Goal: Information Seeking & Learning: Learn about a topic

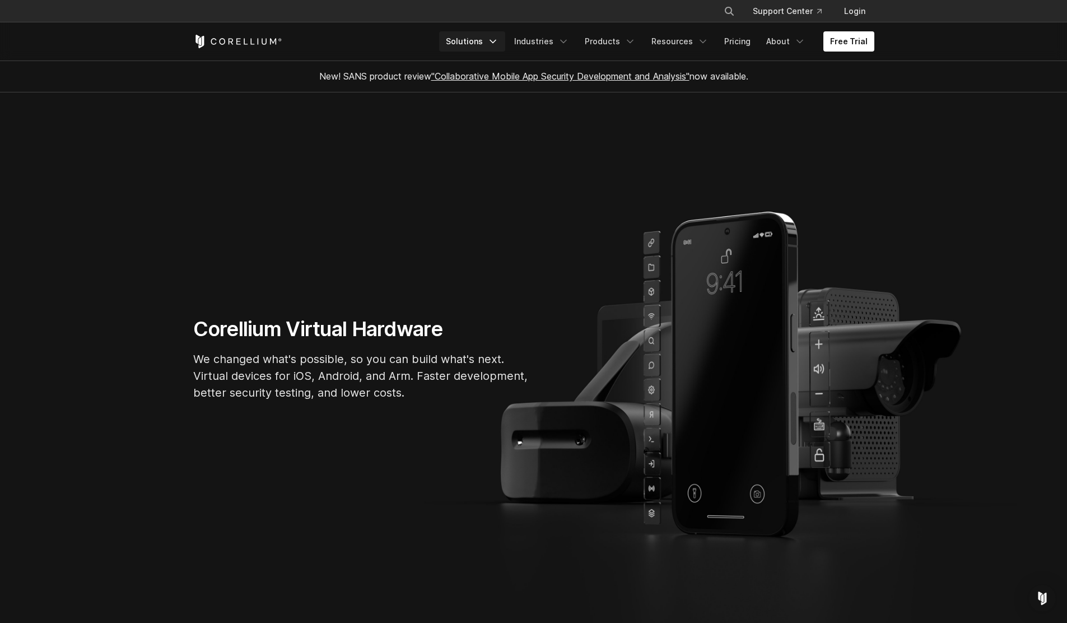
click at [493, 41] on link "Solutions" at bounding box center [472, 41] width 66 height 20
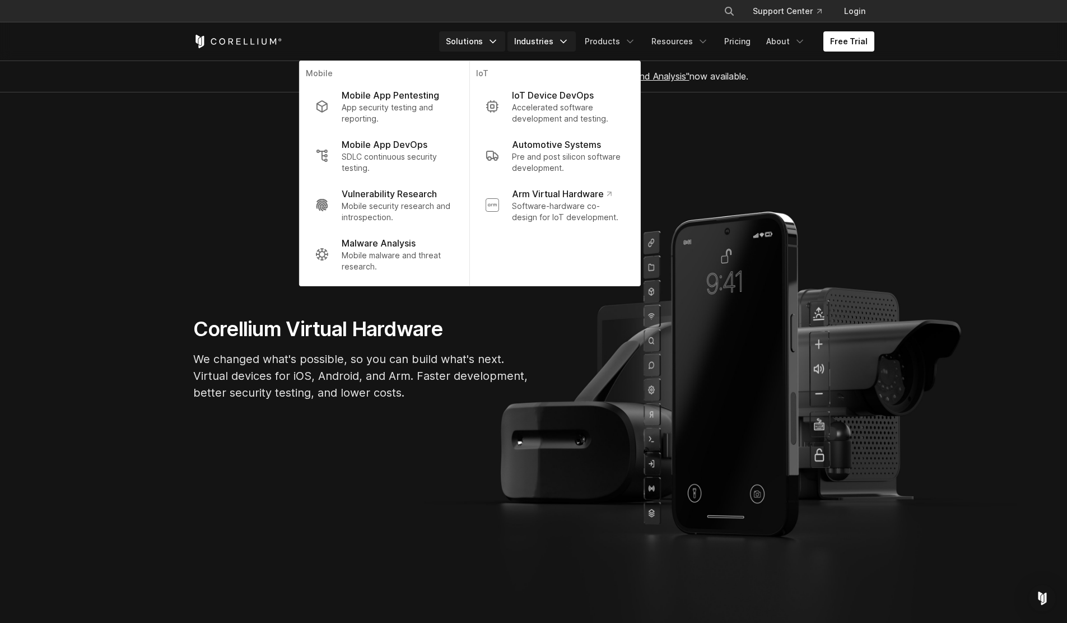
click at [569, 38] on icon "Navigation Menu" at bounding box center [563, 41] width 11 height 11
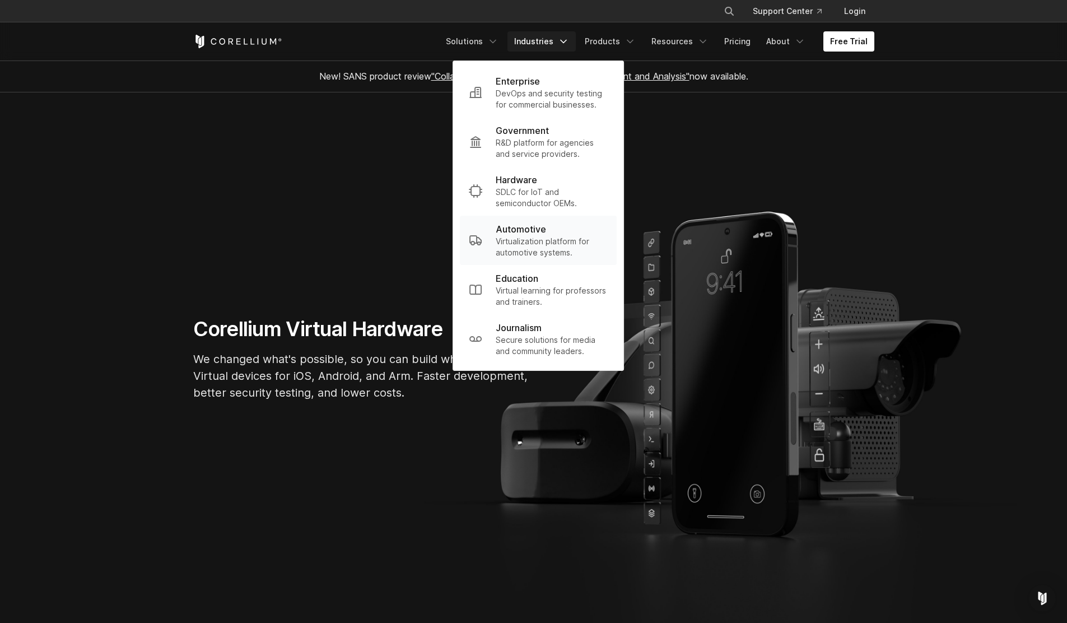
click at [543, 244] on p "Virtualization platform for automotive systems." at bounding box center [552, 247] width 112 height 22
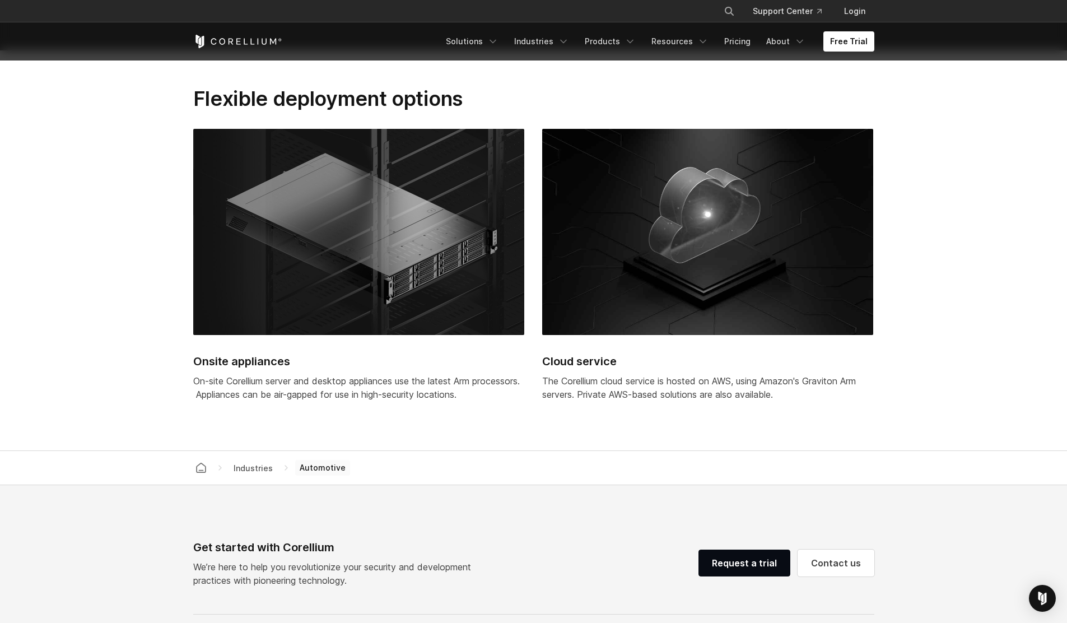
scroll to position [3198, 0]
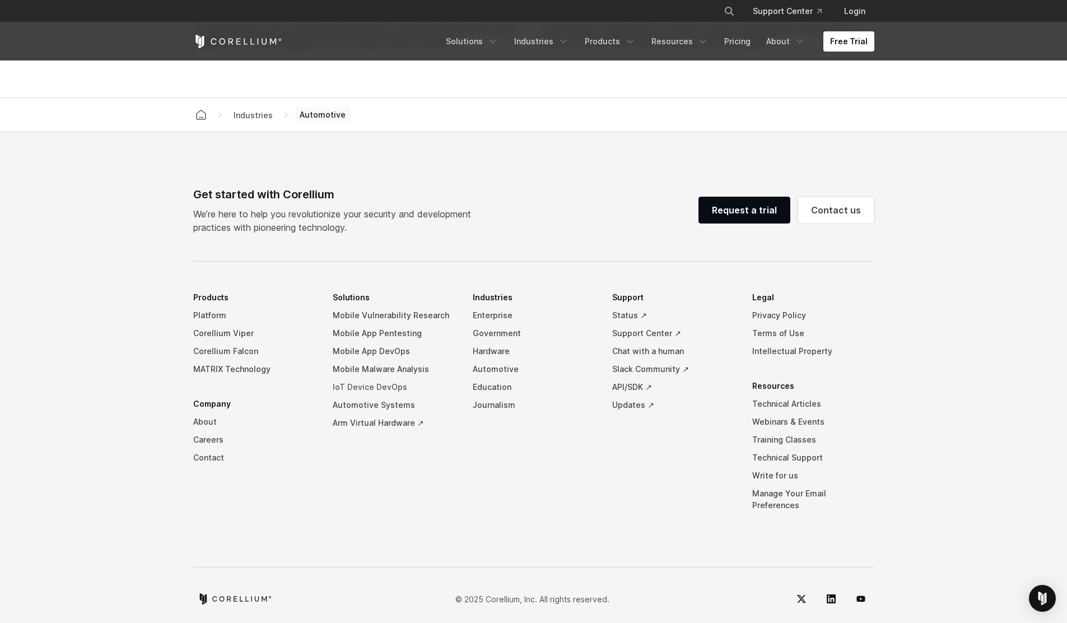
click at [390, 387] on link "IoT Device DevOps" at bounding box center [394, 387] width 122 height 18
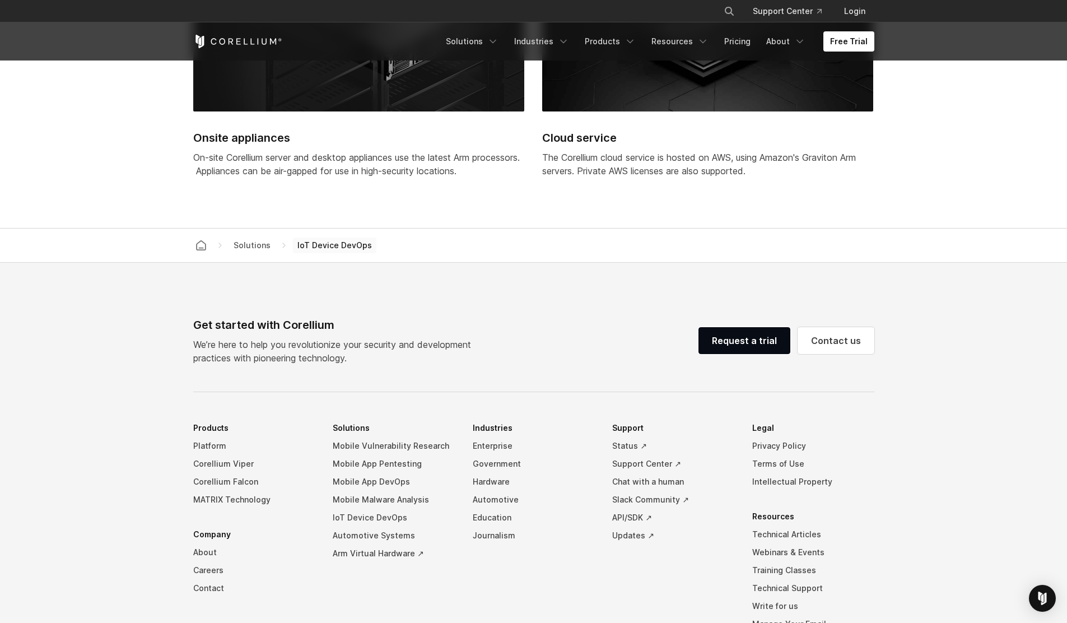
scroll to position [3067, 0]
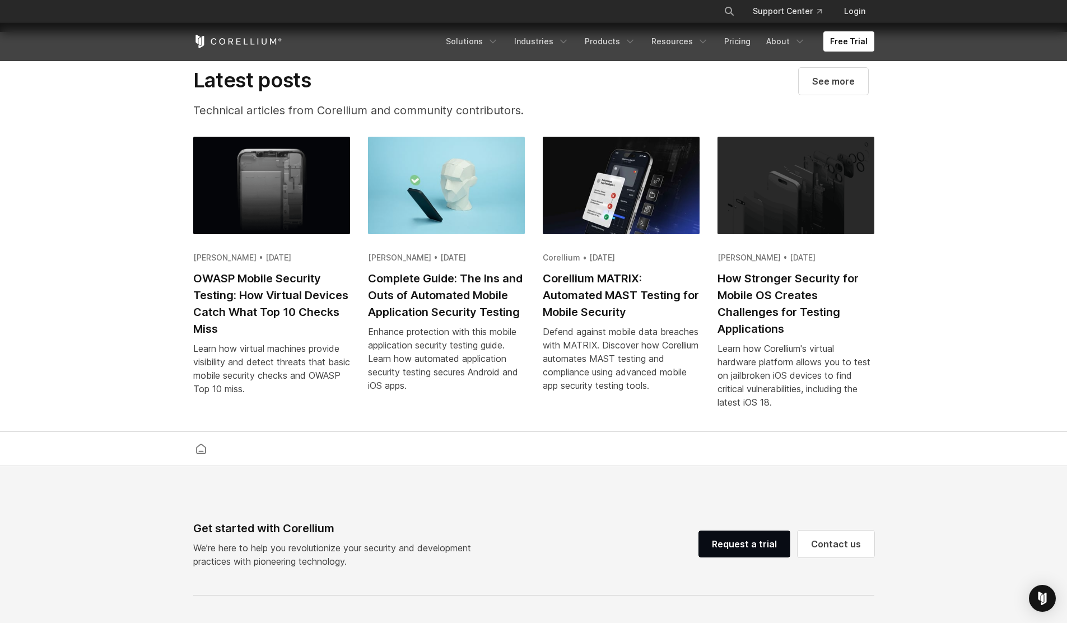
scroll to position [2280, 0]
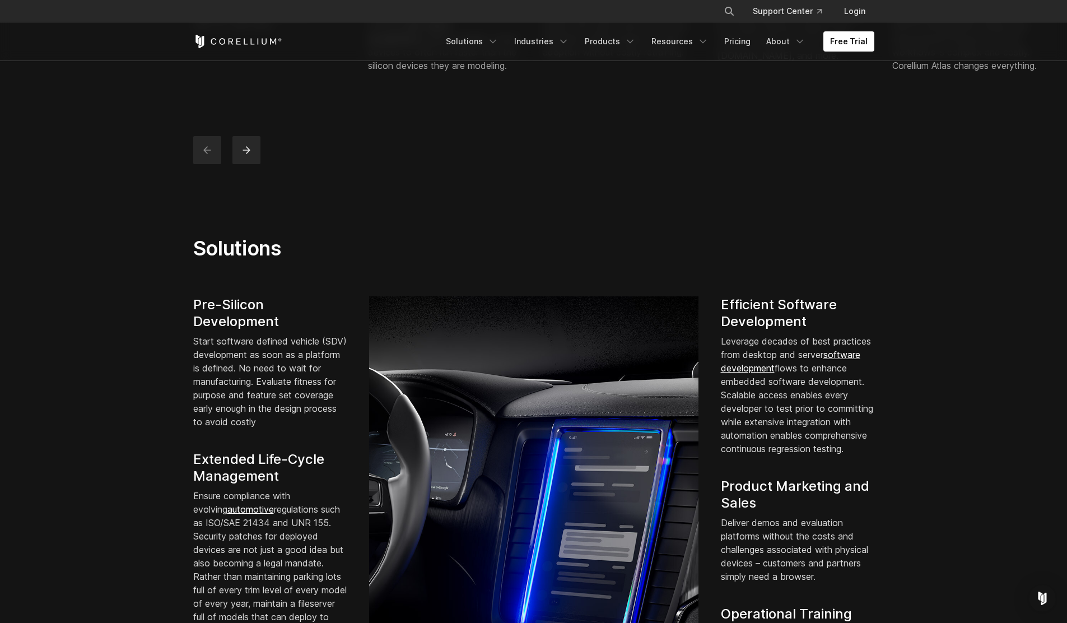
scroll to position [794, 0]
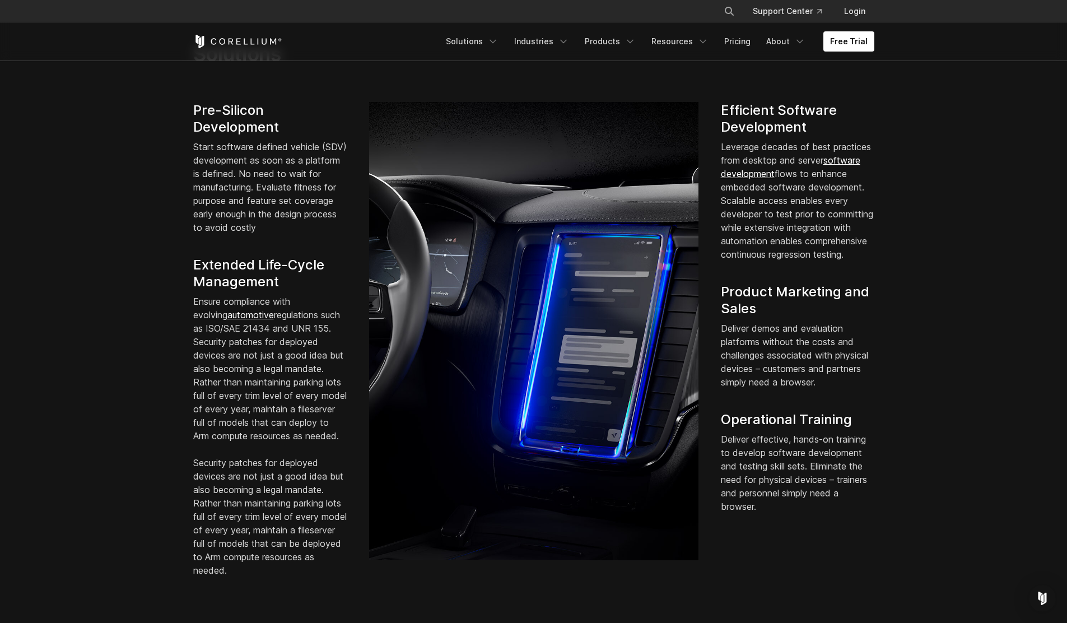
click at [950, 286] on section "Solutions Pre-Silicon Development Start software defined vehicle (SDV) developm…" at bounding box center [533, 309] width 1067 height 607
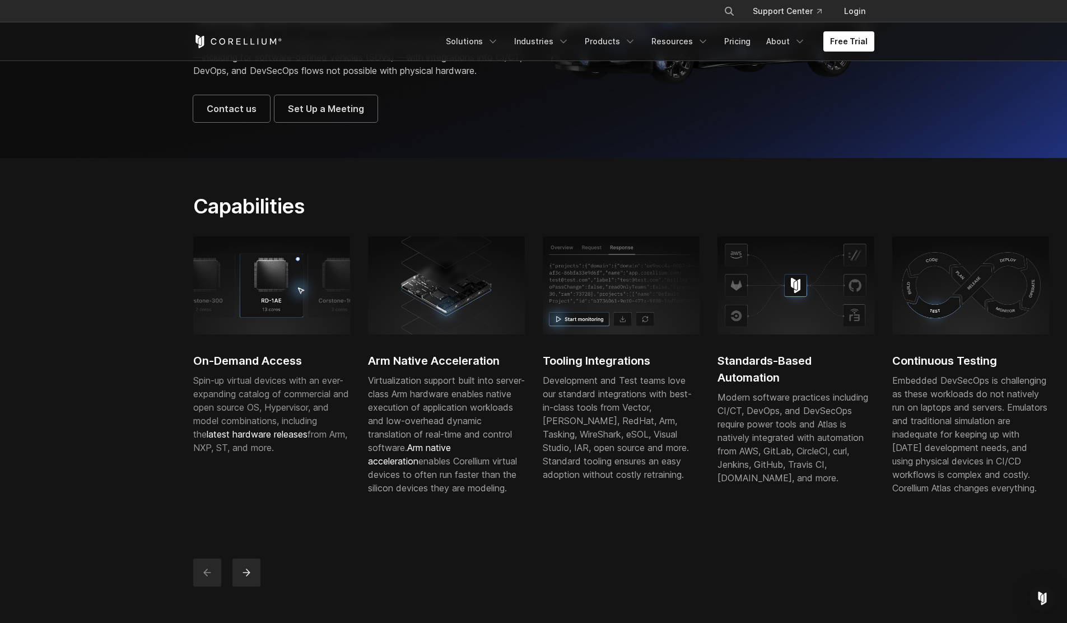
scroll to position [0, 0]
